Goal: Entertainment & Leisure: Consume media (video, audio)

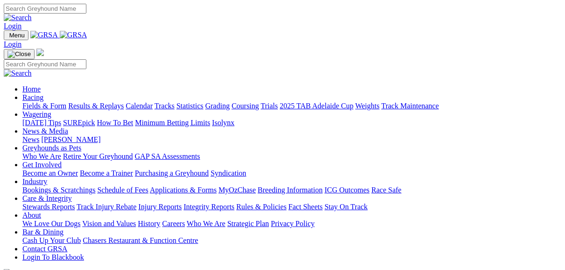
click at [51, 102] on link "Fields & Form" at bounding box center [44, 106] width 44 height 8
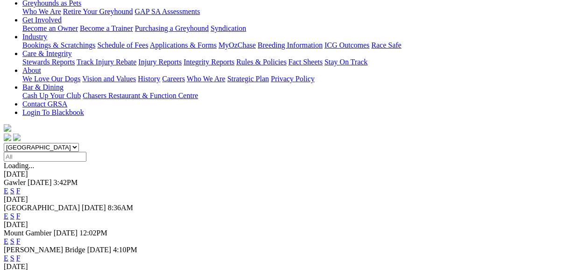
scroll to position [149, 0]
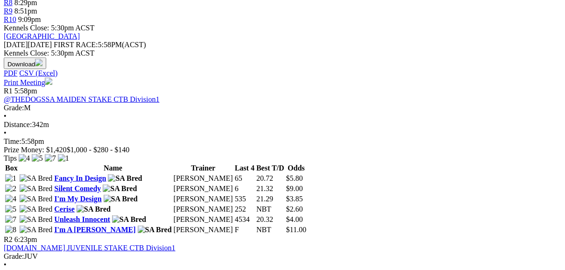
scroll to position [374, 0]
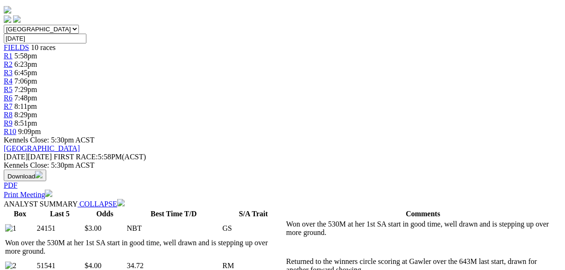
scroll to position [299, 0]
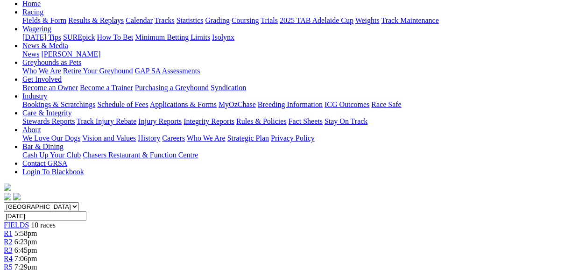
scroll to position [75, 0]
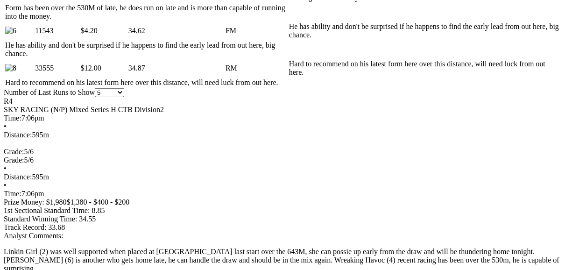
scroll to position [598, 0]
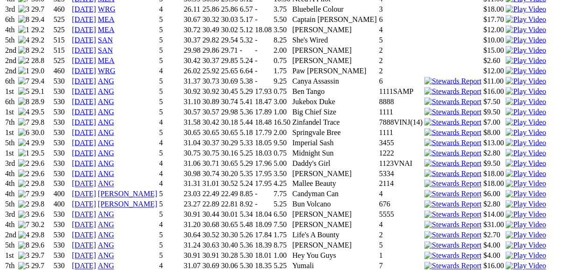
scroll to position [1009, 0]
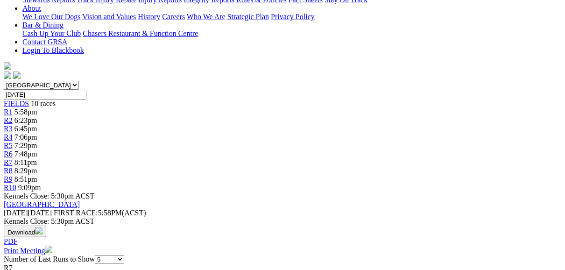
scroll to position [224, 0]
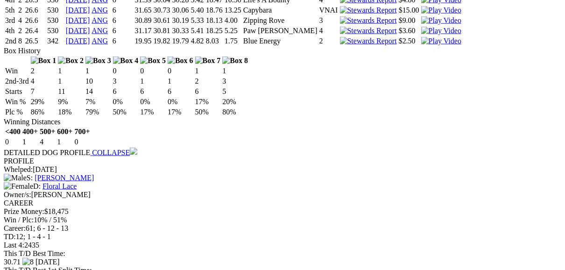
scroll to position [673, 0]
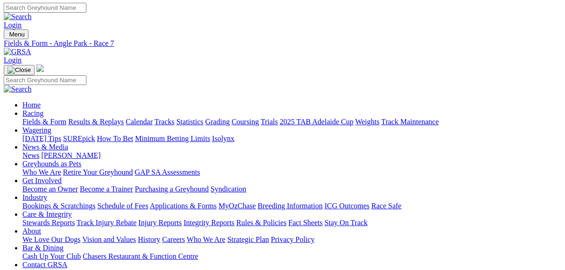
scroll to position [0, 0]
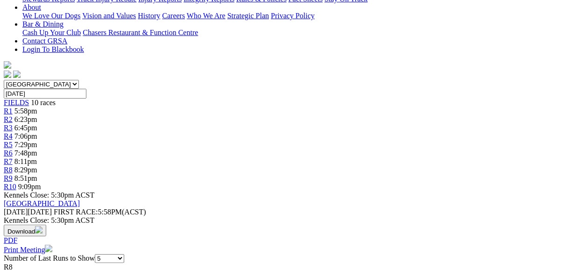
scroll to position [149, 0]
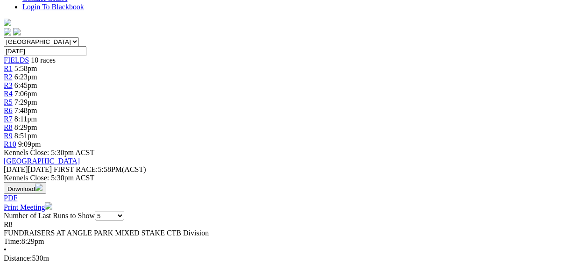
scroll to position [262, 0]
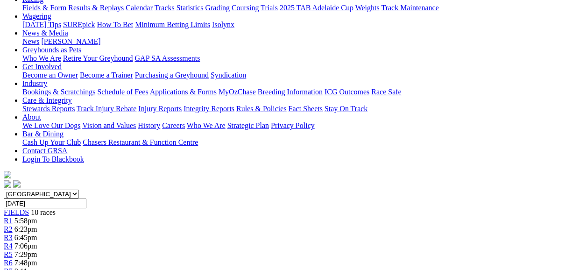
scroll to position [112, 0]
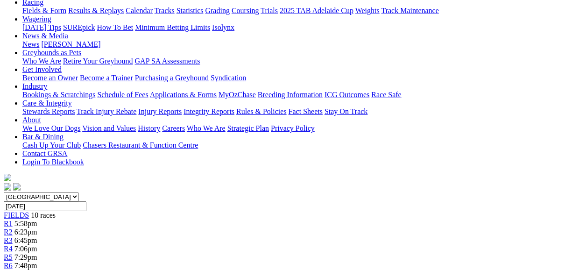
click at [13, 236] on span "R3" at bounding box center [8, 240] width 9 height 8
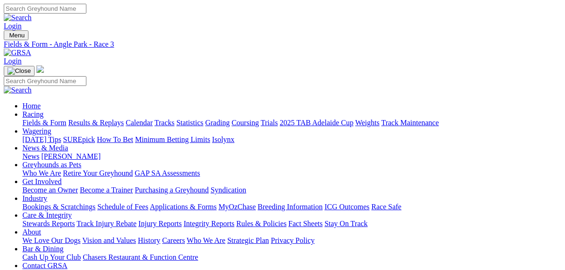
click at [120, 119] on link "Results & Replays" at bounding box center [96, 123] width 56 height 8
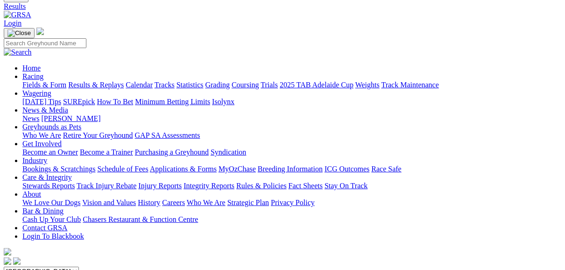
scroll to position [75, 0]
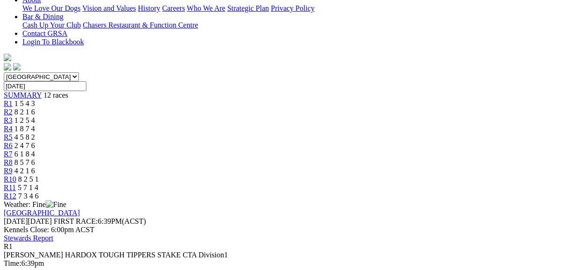
scroll to position [224, 0]
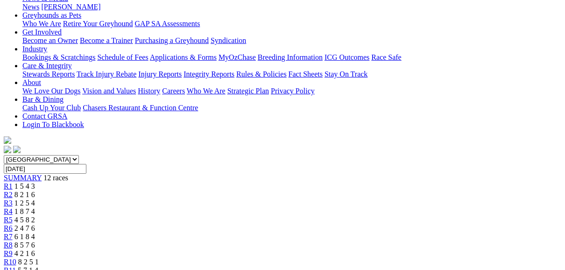
scroll to position [112, 0]
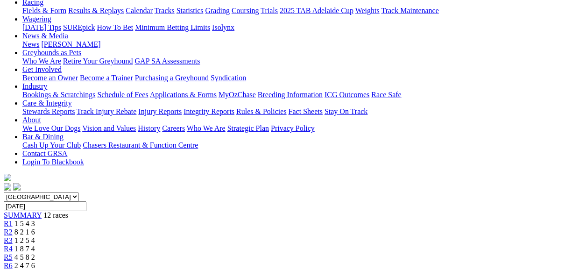
click at [35, 228] on span "8 2 1 6" at bounding box center [24, 232] width 21 height 8
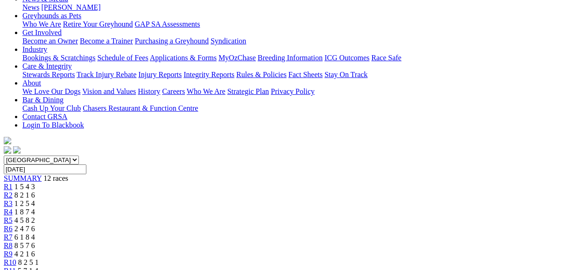
scroll to position [149, 0]
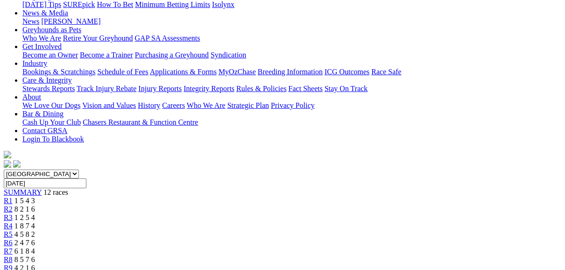
scroll to position [112, 0]
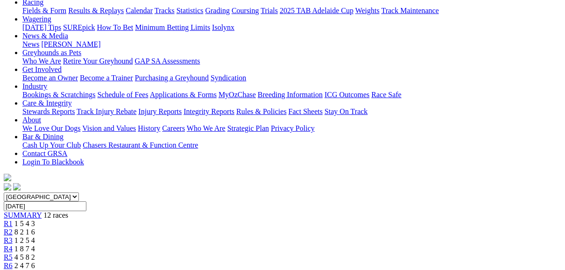
click at [13, 236] on span "R3" at bounding box center [8, 240] width 9 height 8
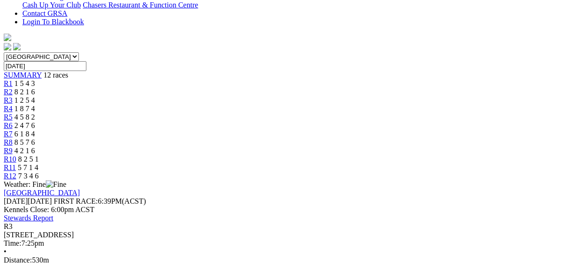
scroll to position [262, 0]
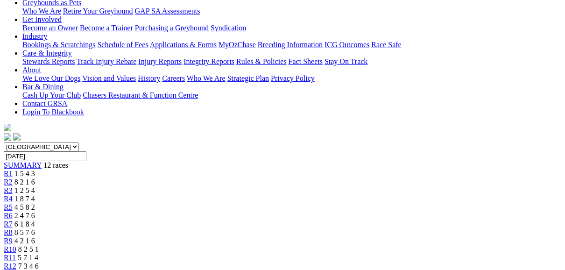
scroll to position [112, 0]
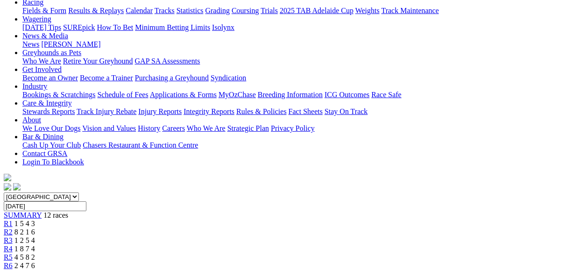
click at [13, 245] on span "R4" at bounding box center [8, 249] width 9 height 8
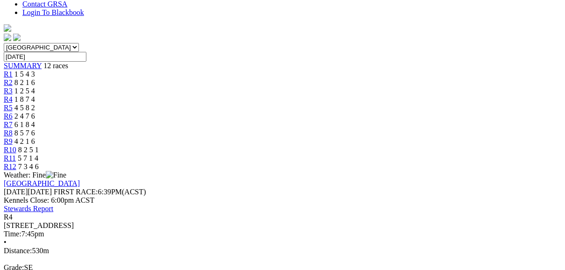
scroll to position [224, 0]
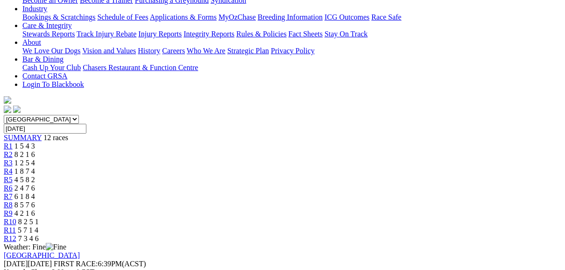
scroll to position [112, 0]
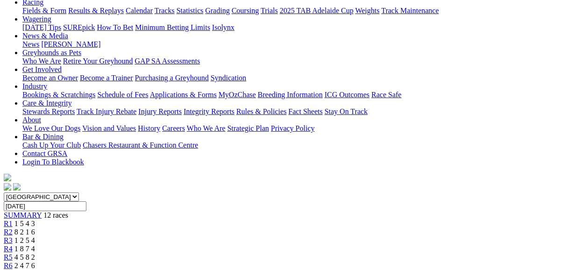
click at [13, 253] on span "R5" at bounding box center [8, 257] width 9 height 8
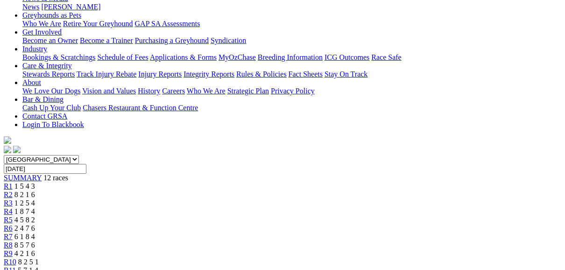
scroll to position [112, 0]
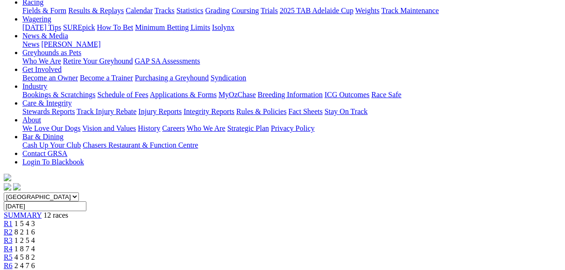
click at [13, 262] on span "R6" at bounding box center [8, 266] width 9 height 8
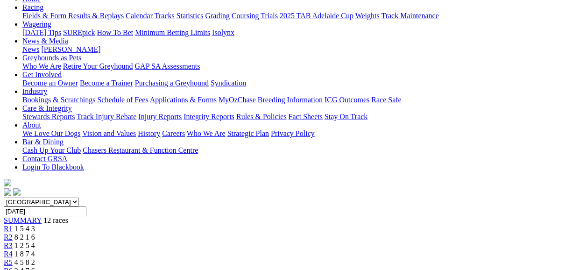
scroll to position [112, 0]
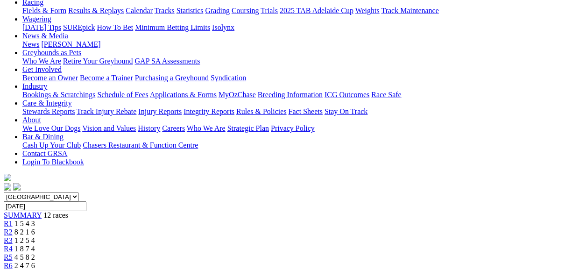
click at [13, 269] on span "R7" at bounding box center [8, 274] width 9 height 8
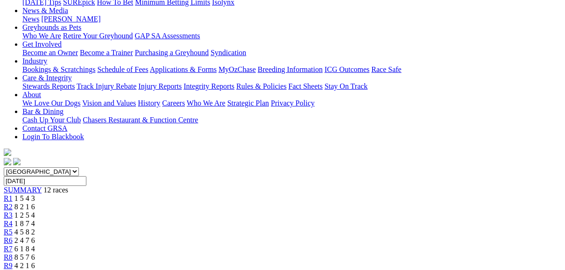
scroll to position [112, 0]
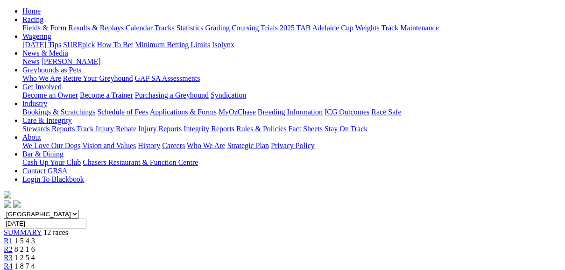
scroll to position [112, 0]
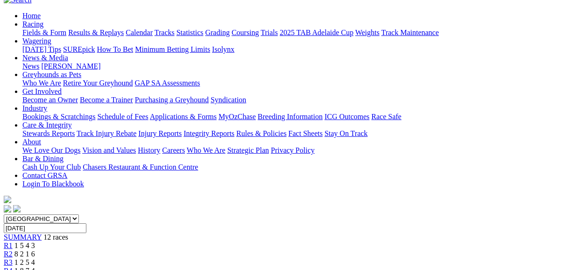
scroll to position [75, 0]
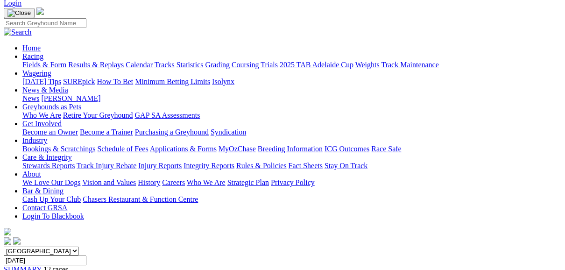
scroll to position [75, 0]
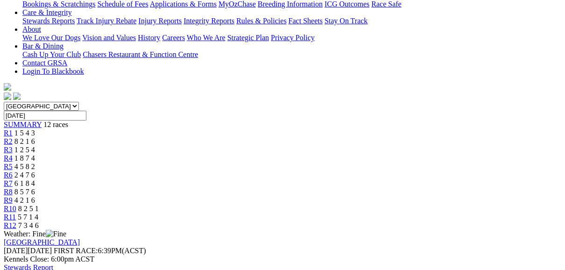
scroll to position [224, 0]
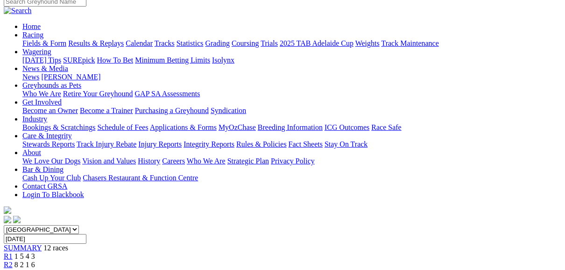
scroll to position [75, 0]
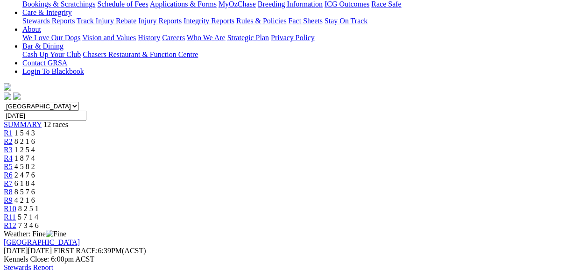
scroll to position [187, 0]
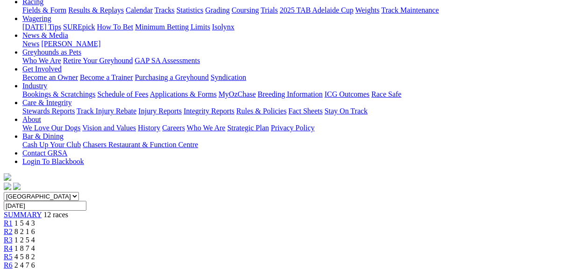
scroll to position [112, 0]
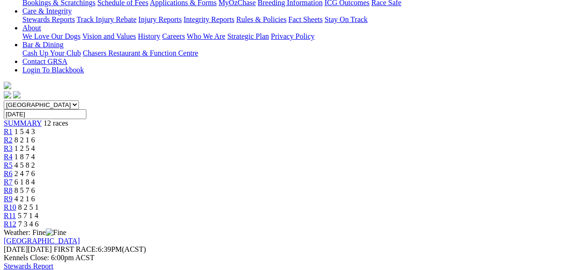
scroll to position [187, 0]
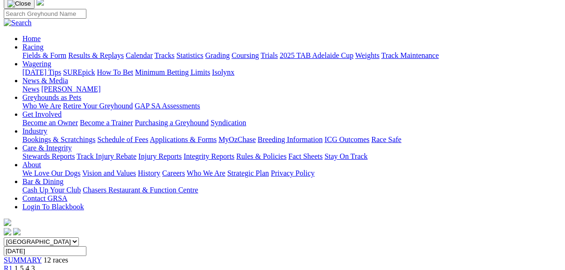
scroll to position [37, 0]
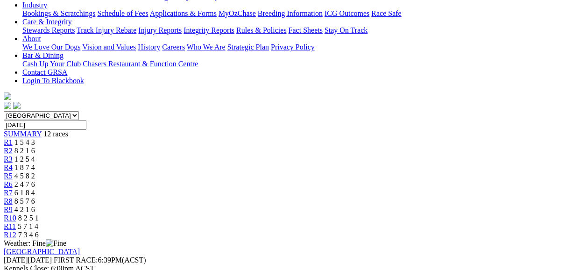
scroll to position [187, 0]
